Goal: Task Accomplishment & Management: Manage account settings

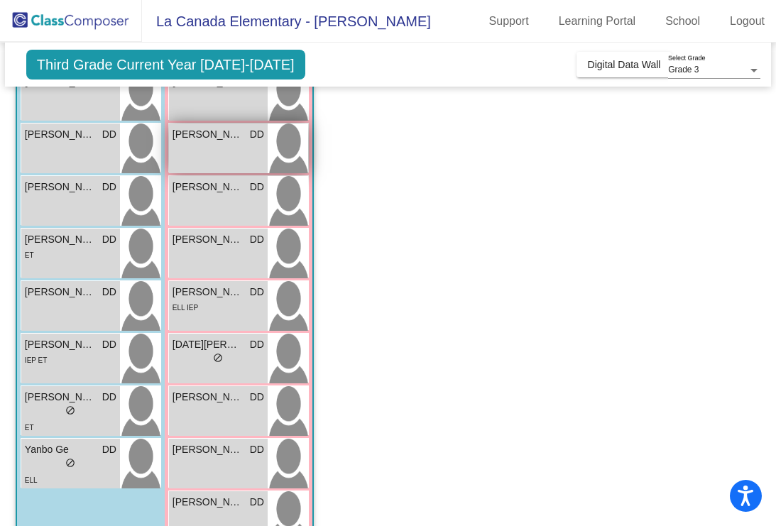
scroll to position [302, 0]
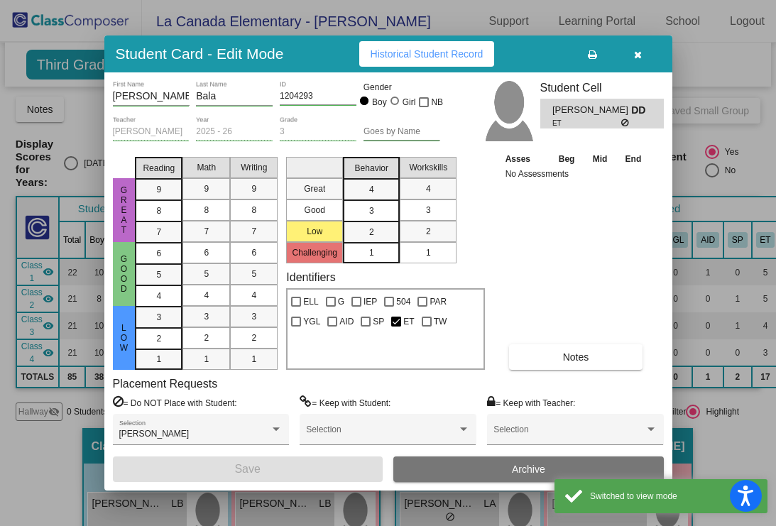
scroll to position [1330, 0]
